Goal: Entertainment & Leisure: Consume media (video, audio)

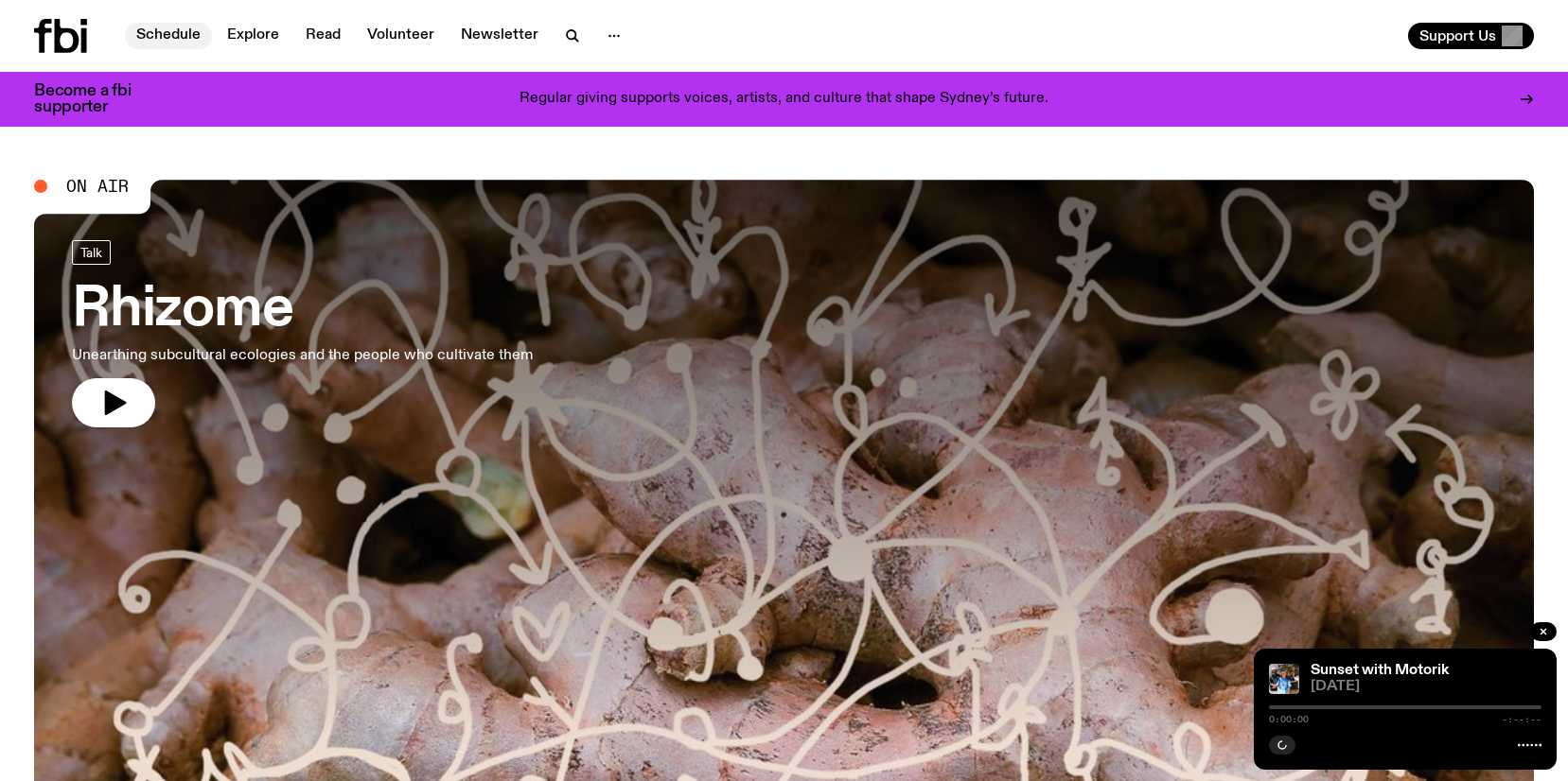
click at [170, 37] on link "Schedule" at bounding box center [169, 36] width 87 height 27
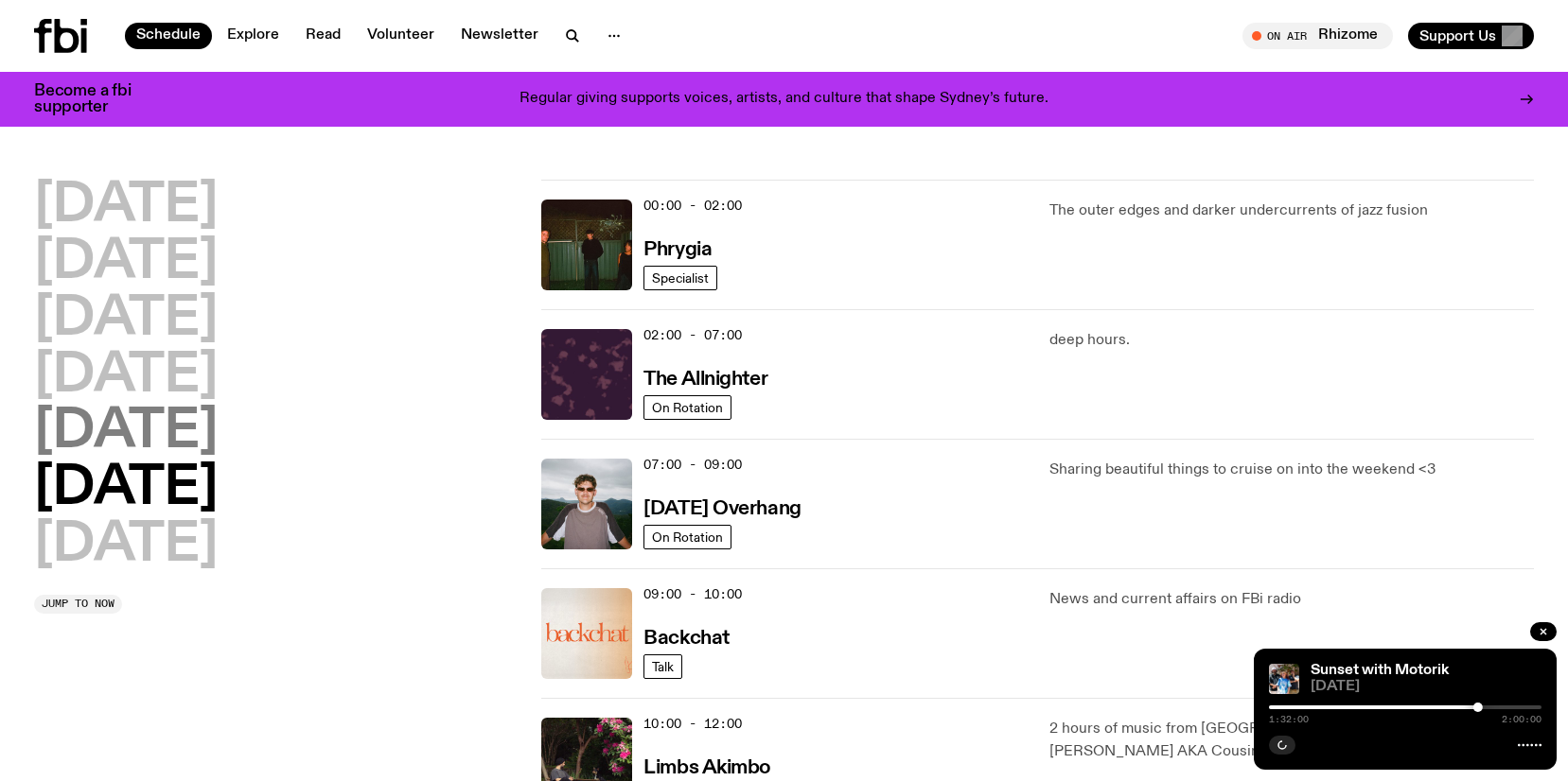
click at [119, 427] on h2 "[DATE]" at bounding box center [126, 432] width 184 height 53
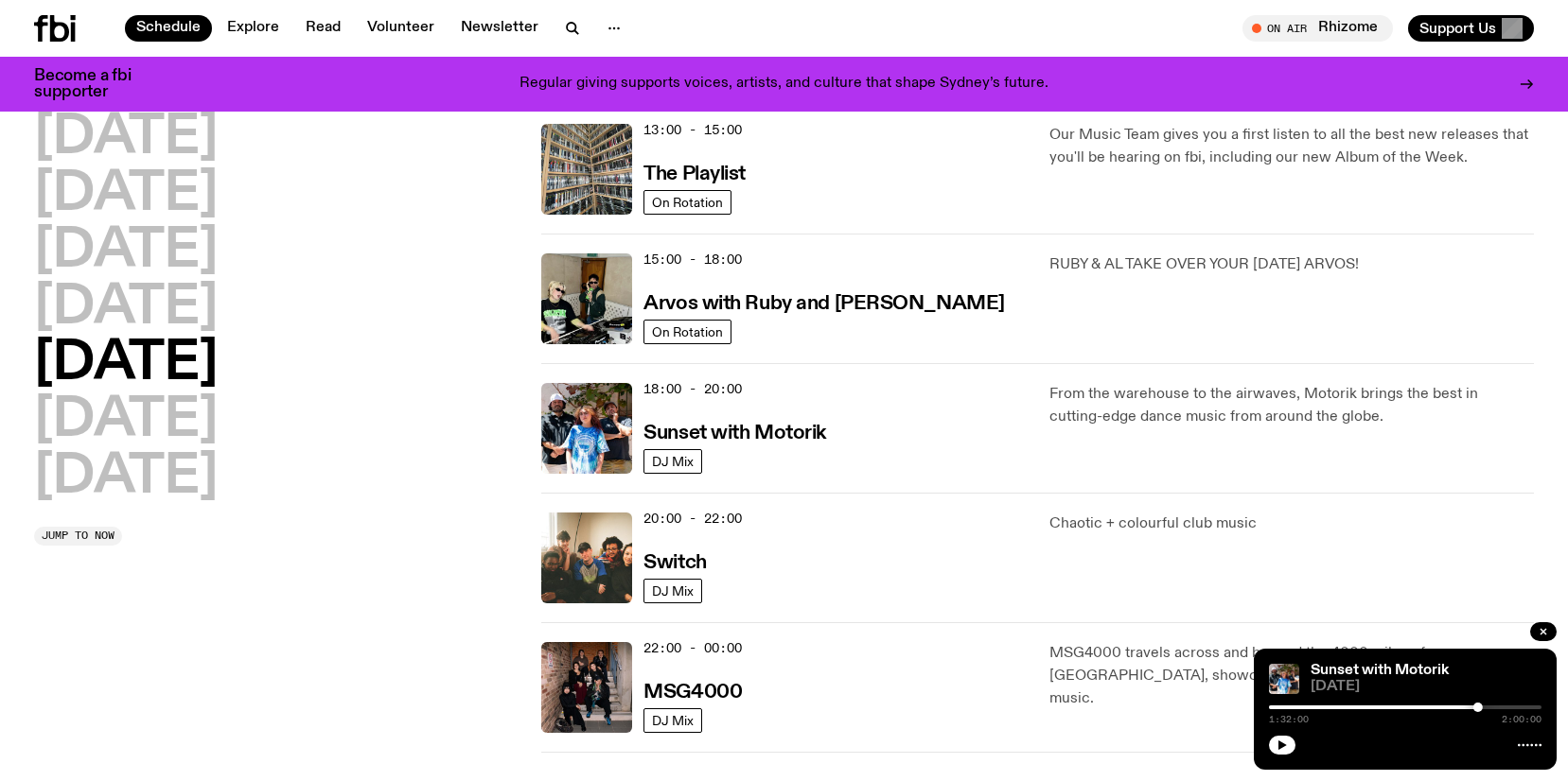
scroll to position [583, 0]
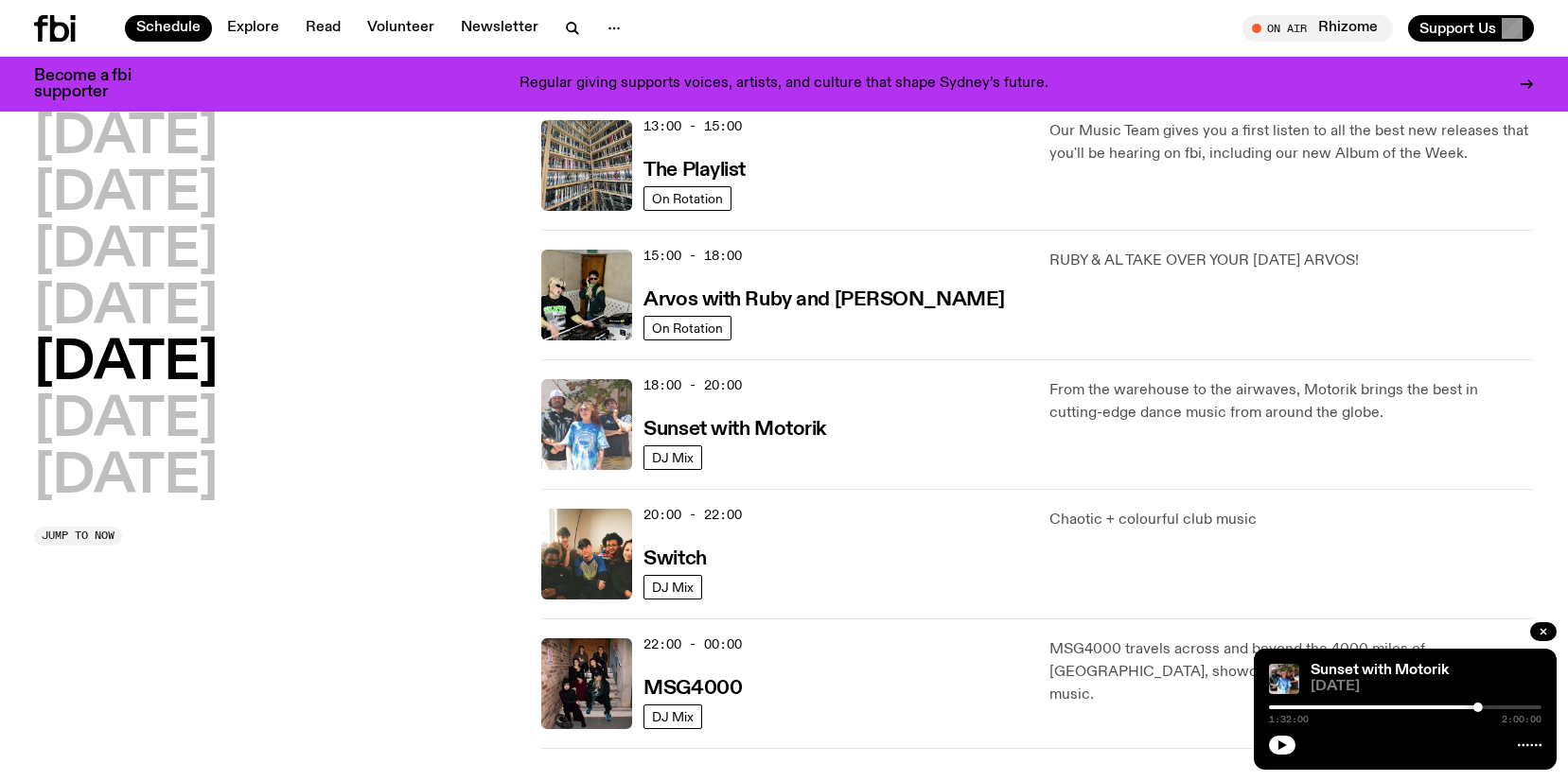
click at [587, 425] on img at bounding box center [587, 425] width 91 height 91
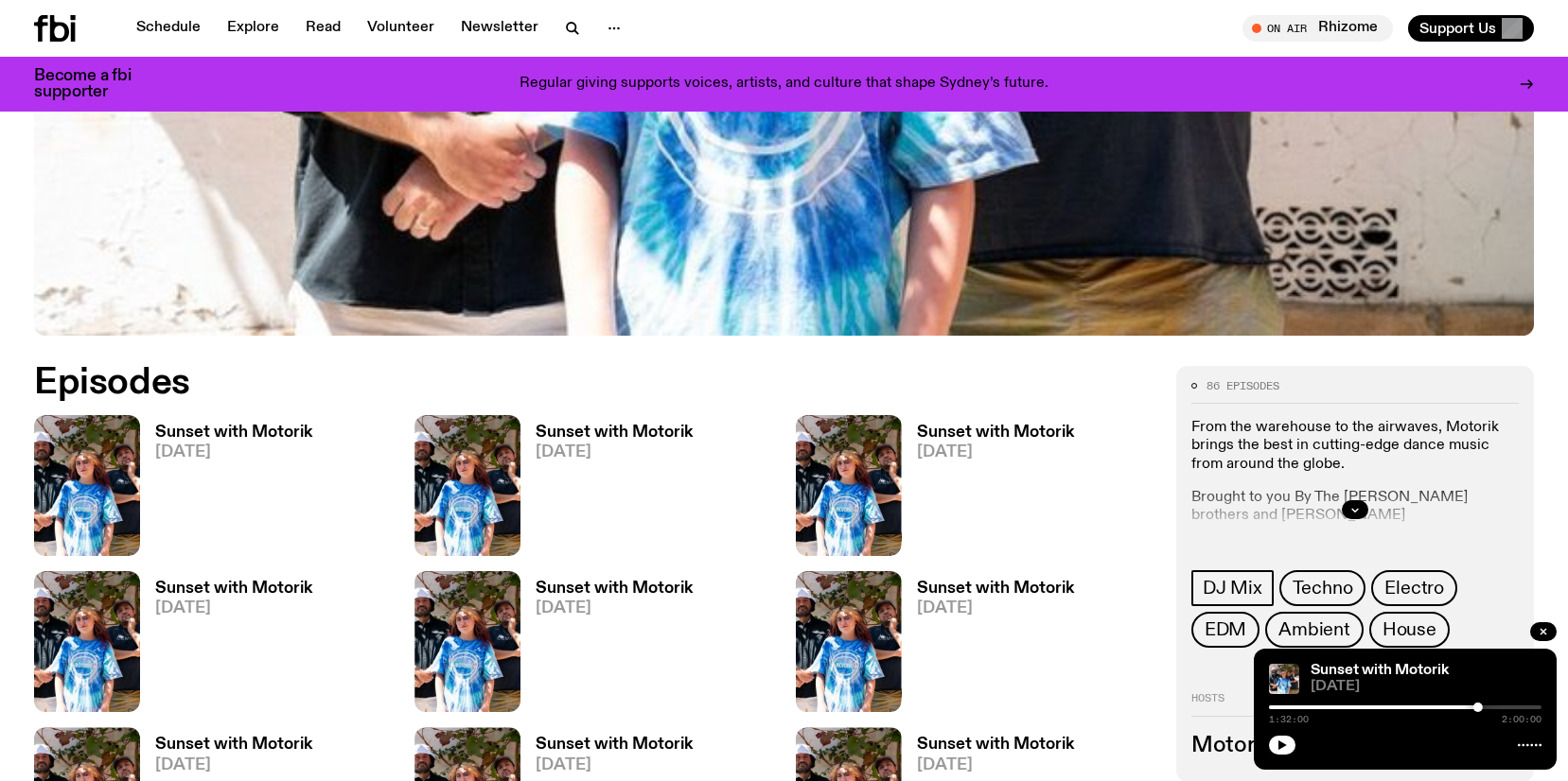
scroll to position [879, 0]
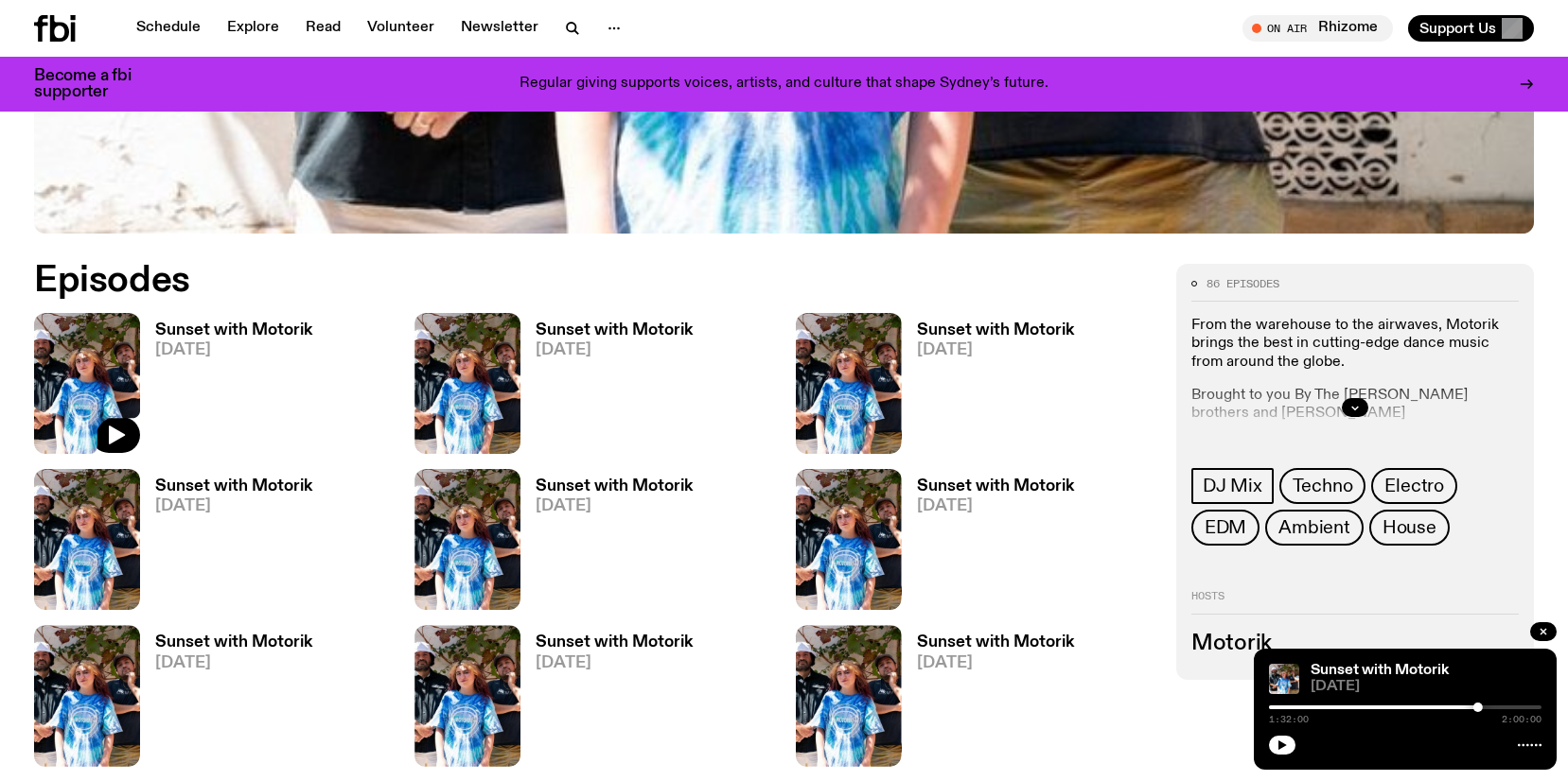
click at [82, 377] on img at bounding box center [87, 383] width 106 height 141
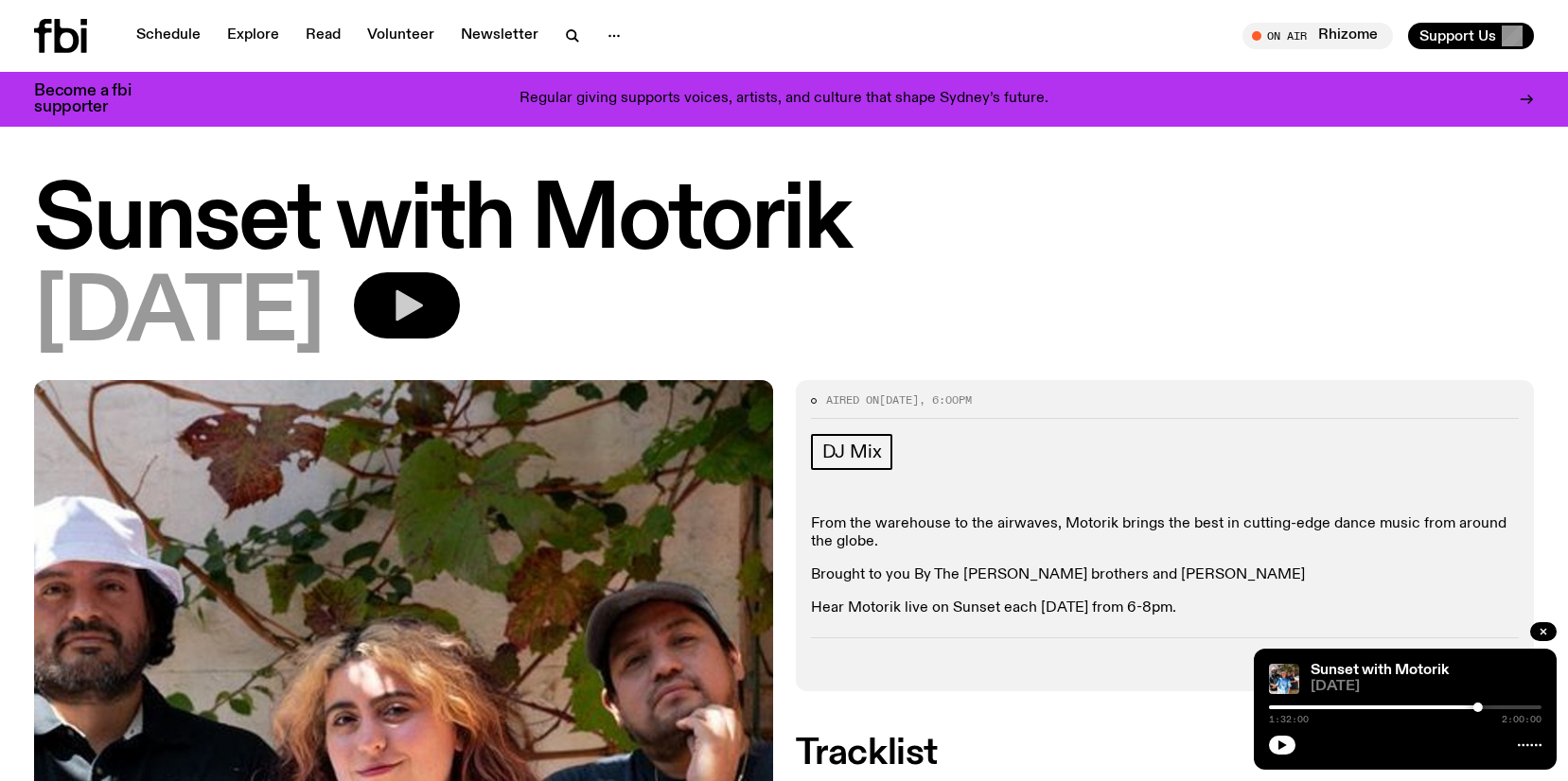
click at [426, 318] on icon "button" at bounding box center [407, 305] width 38 height 38
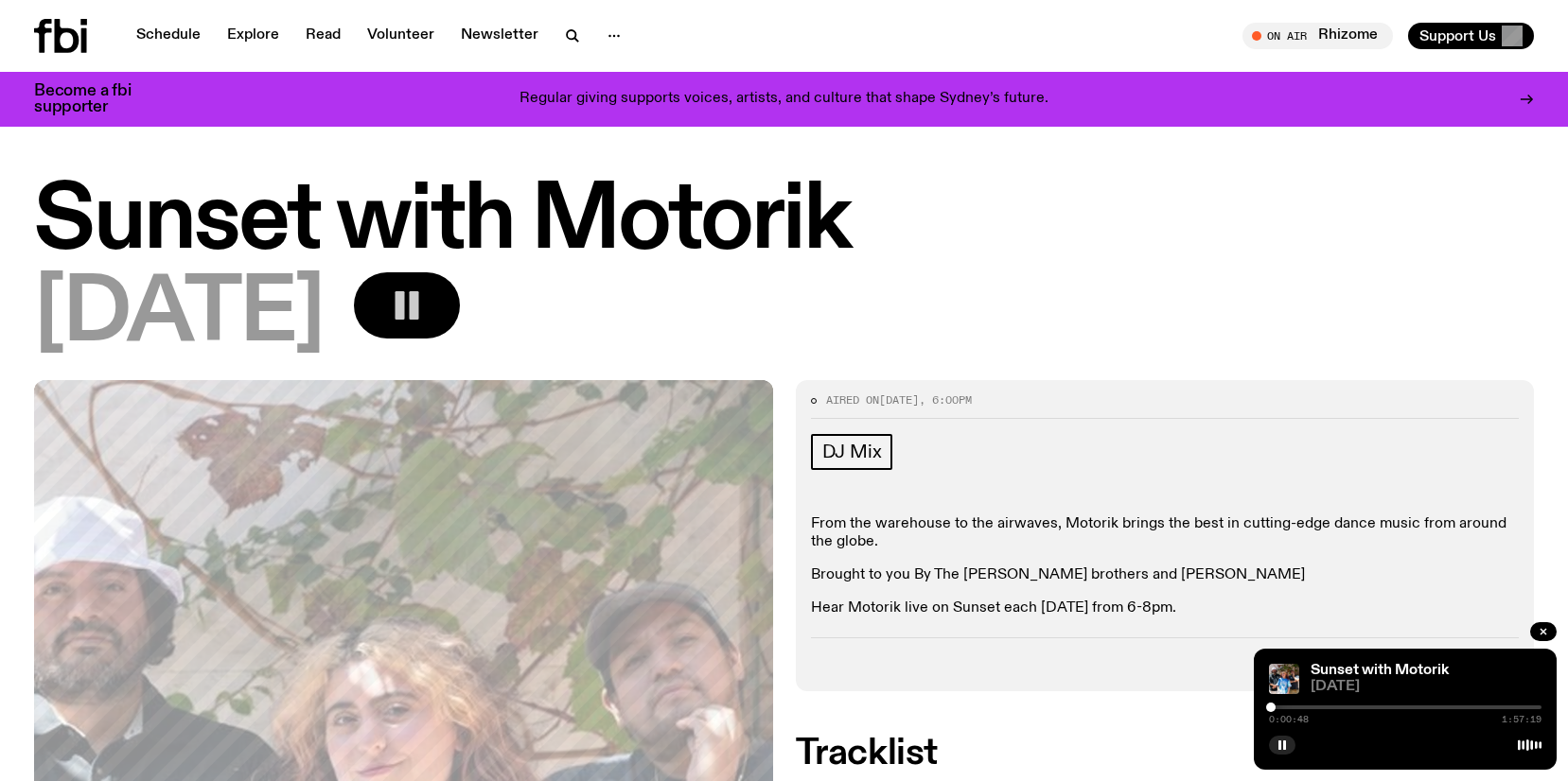
click at [1271, 708] on div at bounding box center [1270, 708] width 9 height 9
click at [1277, 708] on div at bounding box center [1277, 708] width 9 height 9
